Goal: Check status: Check status

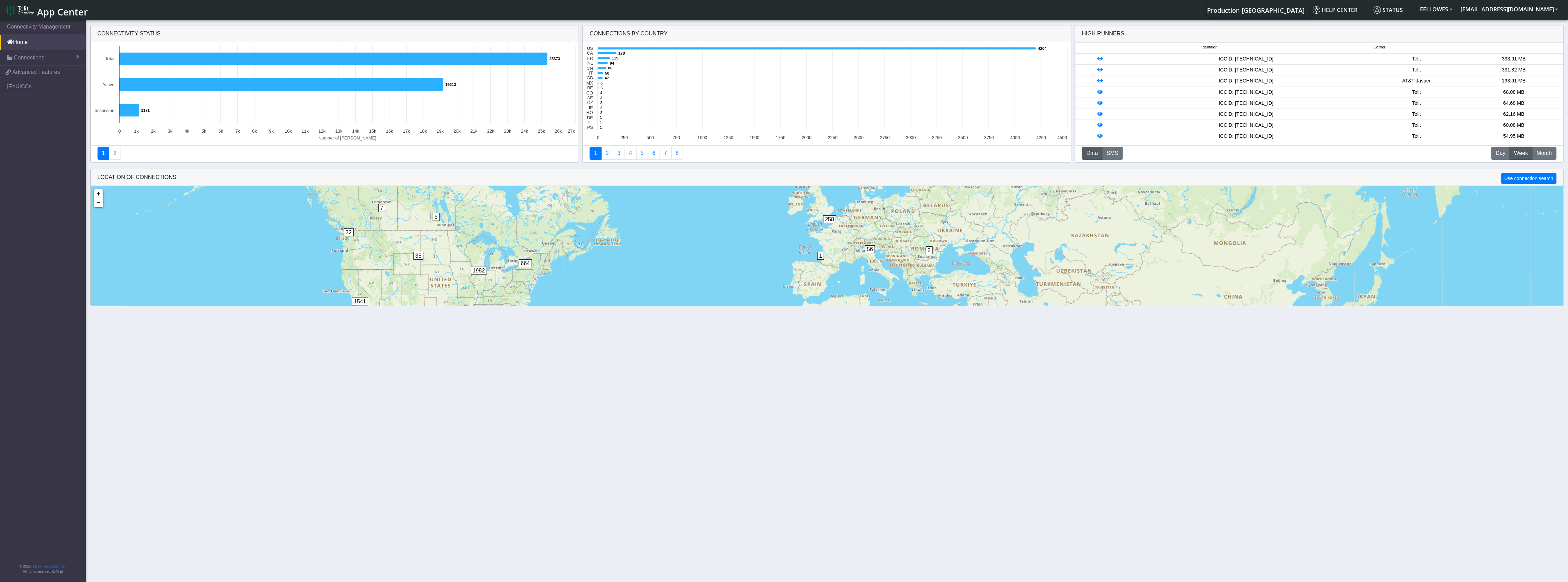
click at [656, 460] on section "Connectivity Management Home Connections List Map dc509f8af1996a8a3a134bacc0f41…" at bounding box center [784, 301] width 1568 height 566
click at [38, 58] on span "Connections" at bounding box center [29, 58] width 30 height 9
click at [29, 74] on link "List" at bounding box center [43, 73] width 86 height 15
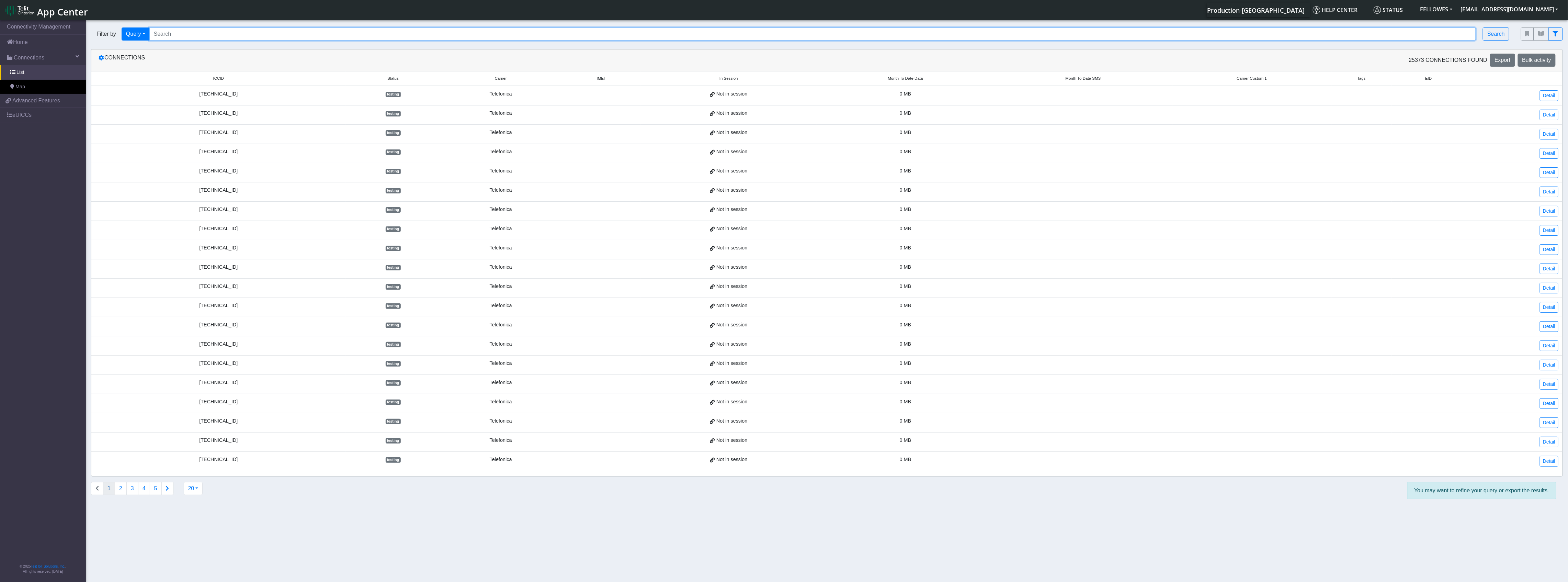
click at [198, 40] on input "Search..." at bounding box center [813, 33] width 1327 height 13
type input "89011703274014178620"
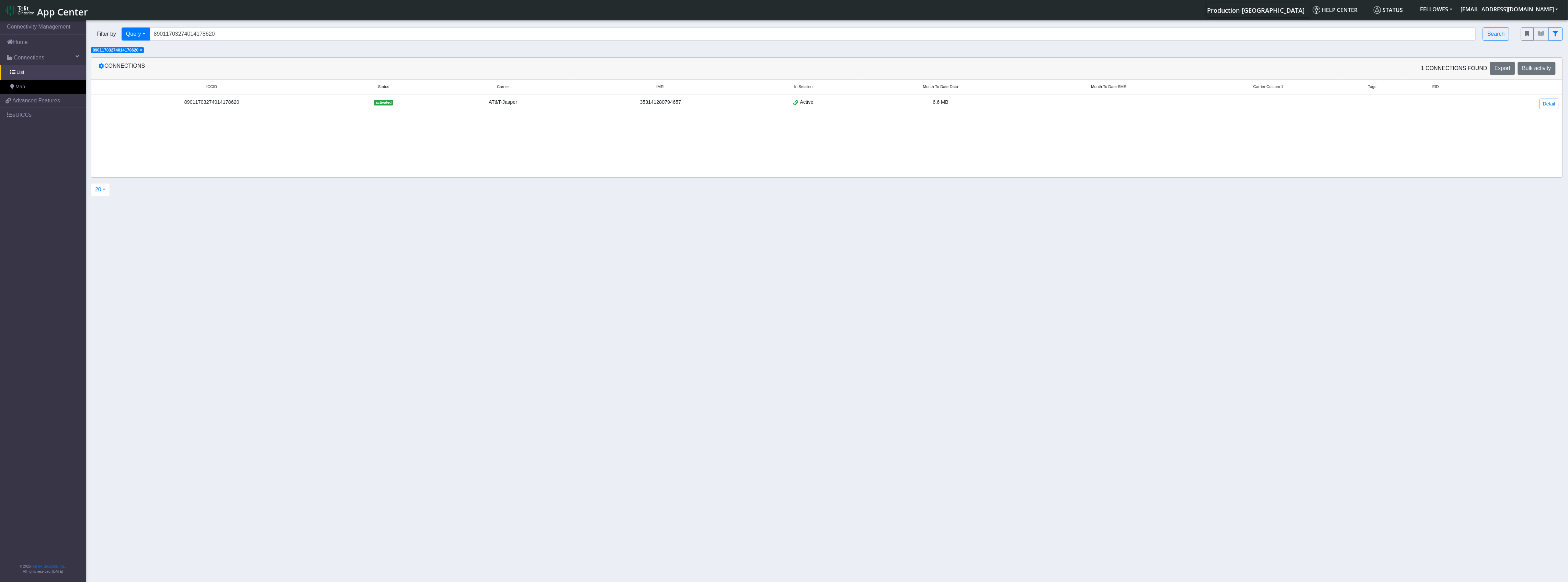
click at [214, 100] on div "89011703274014178620" at bounding box center [212, 102] width 233 height 7
click at [1555, 106] on link "Detail" at bounding box center [1549, 103] width 18 height 10
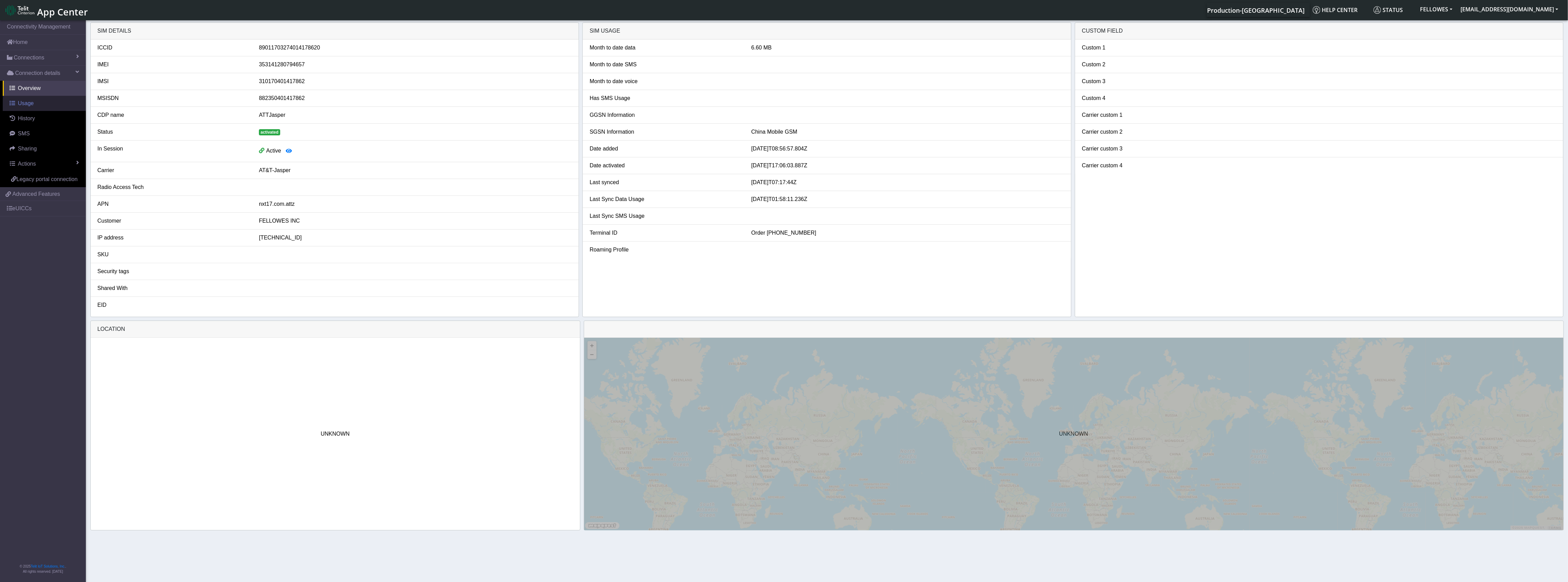
click at [36, 105] on link "Usage" at bounding box center [44, 103] width 83 height 15
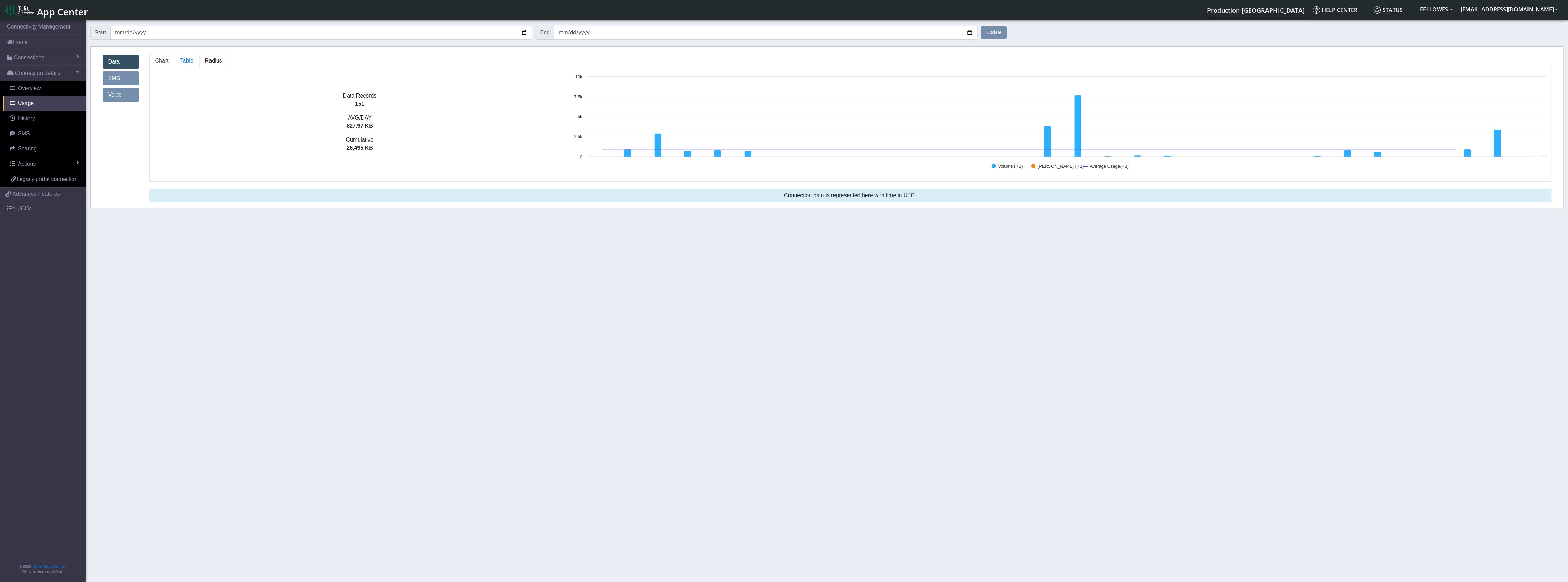
click at [194, 59] on span "Radius" at bounding box center [186, 61] width 13 height 6
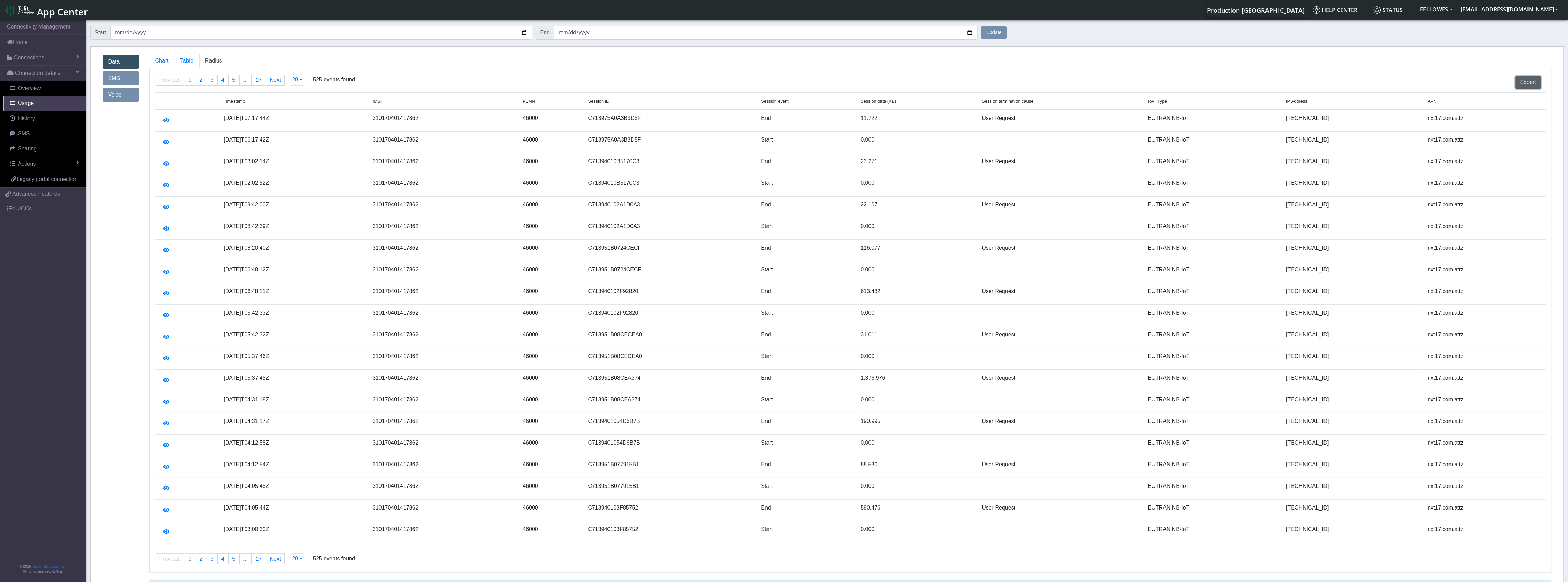
click at [1529, 82] on button "Export" at bounding box center [1528, 82] width 25 height 13
click at [301, 81] on button "20" at bounding box center [297, 80] width 15 height 11
click at [306, 141] on button "500" at bounding box center [317, 139] width 54 height 11
click at [1526, 85] on button "Export" at bounding box center [1528, 82] width 25 height 13
